Goal: Information Seeking & Learning: Find specific fact

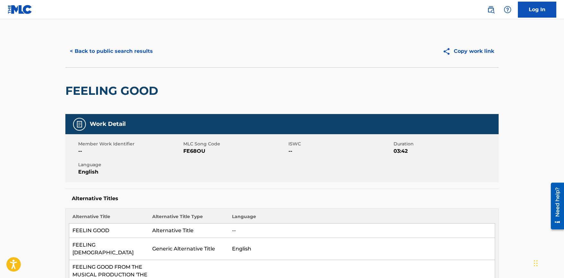
click at [102, 54] on button "< Back to public search results" at bounding box center [111, 51] width 92 height 16
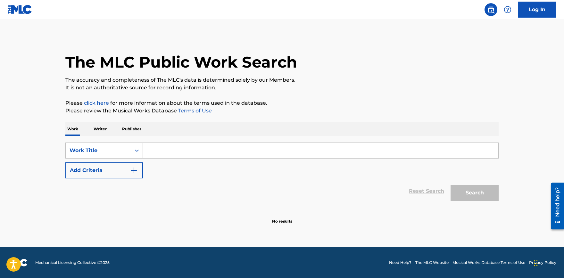
click at [163, 145] on input "Search Form" at bounding box center [320, 150] width 355 height 15
paste input "Stranglehold"
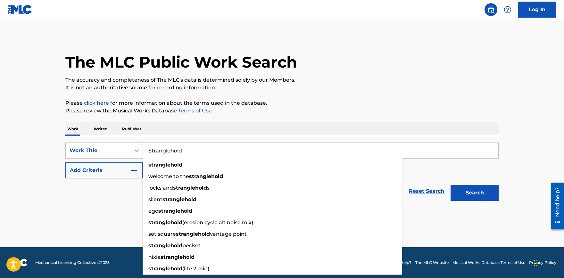
type input "Stranglehold"
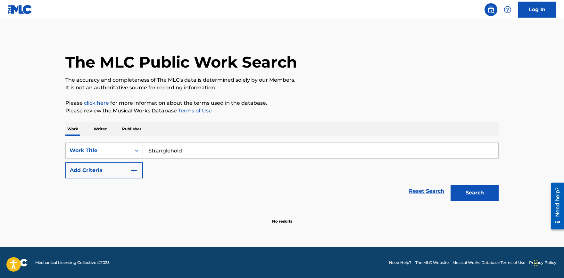
drag, startPoint x: 105, startPoint y: 170, endPoint x: 110, endPoint y: 170, distance: 5.4
click at [105, 170] on button "Add Criteria" at bounding box center [104, 170] width 78 height 16
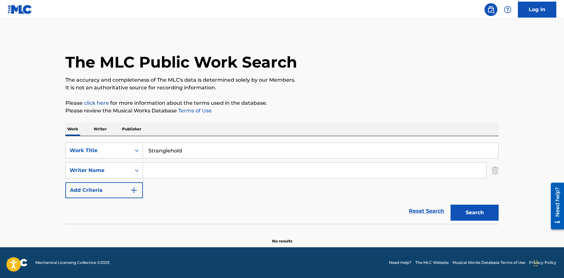
click at [201, 175] on input "Search Form" at bounding box center [315, 170] width 344 height 15
paste input "[PERSON_NAME]"
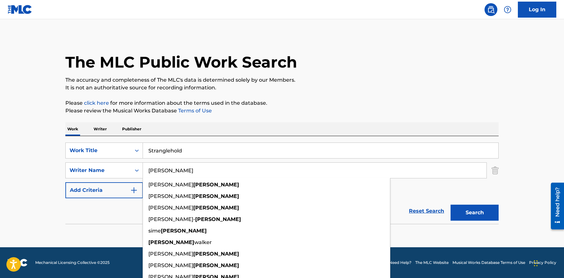
type input "[PERSON_NAME]"
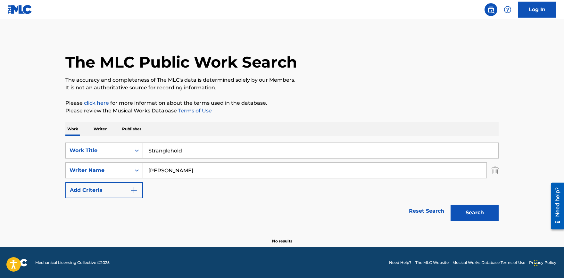
click at [472, 210] on button "Search" at bounding box center [475, 213] width 48 height 16
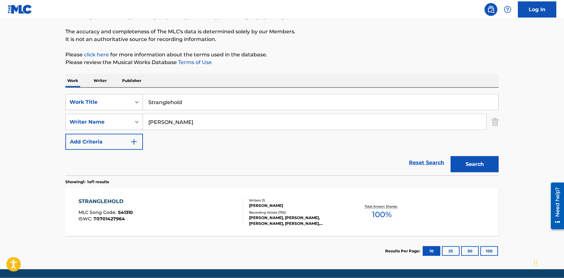
scroll to position [70, 0]
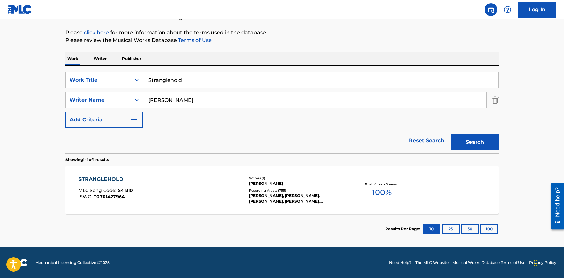
click at [105, 180] on div "STRANGLEHOLD" at bounding box center [106, 180] width 54 height 8
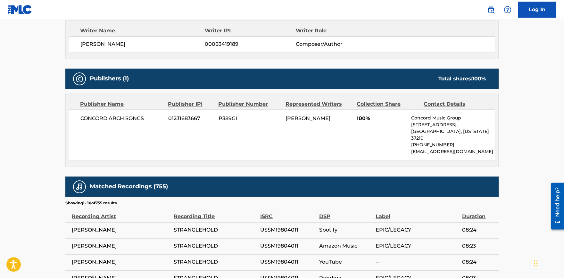
scroll to position [247, 0]
